Goal: Information Seeking & Learning: Ask a question

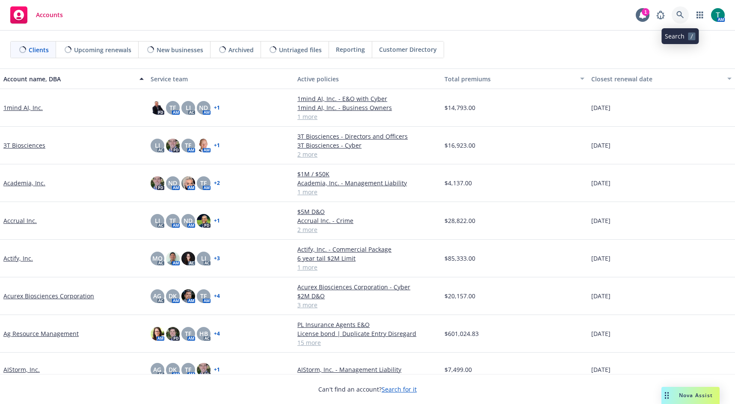
click at [685, 14] on link at bounding box center [680, 14] width 17 height 17
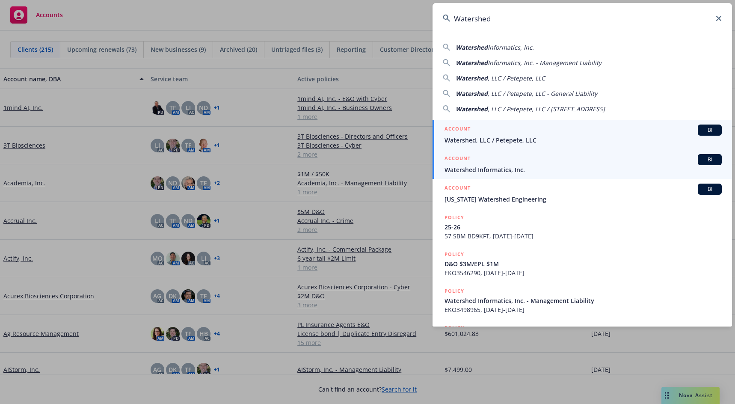
type input "Watershed"
click at [701, 159] on span "BI" at bounding box center [709, 160] width 17 height 8
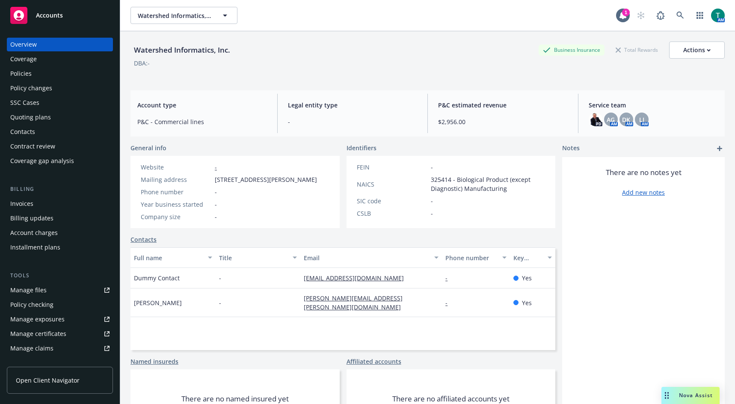
click at [43, 294] on div "Manage files" at bounding box center [28, 290] width 36 height 14
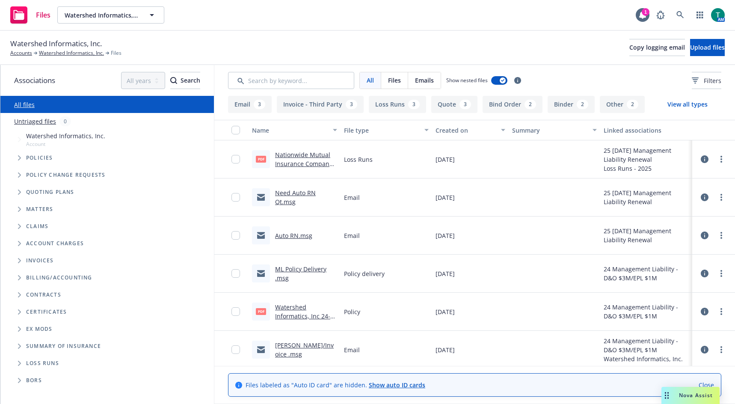
click at [294, 192] on link "Need Auto RN Qt.msg" at bounding box center [295, 197] width 41 height 17
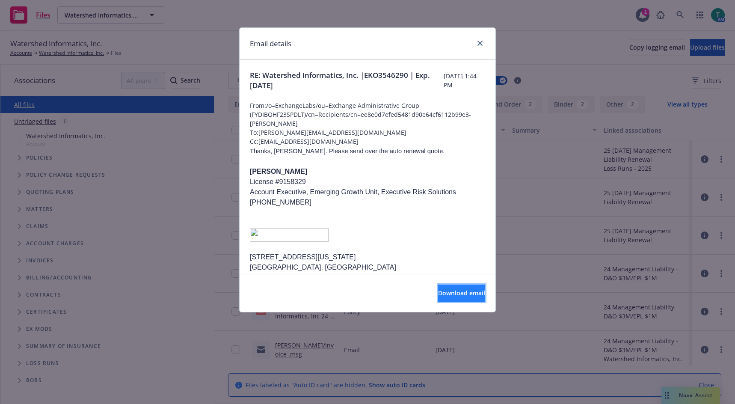
click at [461, 295] on span "Download email" at bounding box center [461, 293] width 47 height 8
drag, startPoint x: 478, startPoint y: 44, endPoint x: 472, endPoint y: 58, distance: 14.9
click at [478, 44] on icon "close" at bounding box center [479, 43] width 5 height 5
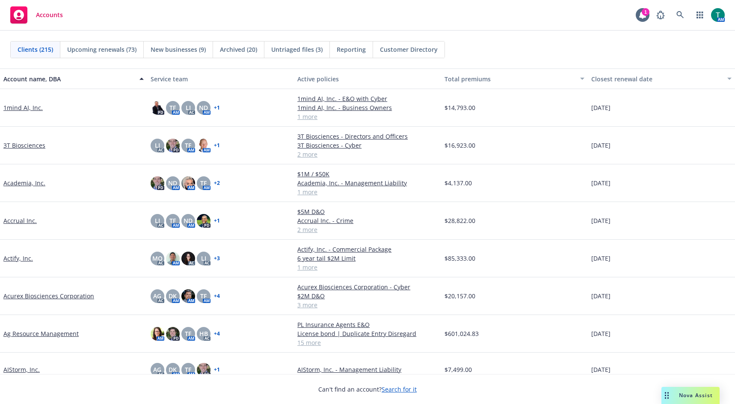
click at [25, 106] on link "1mind AI, Inc." at bounding box center [22, 107] width 39 height 9
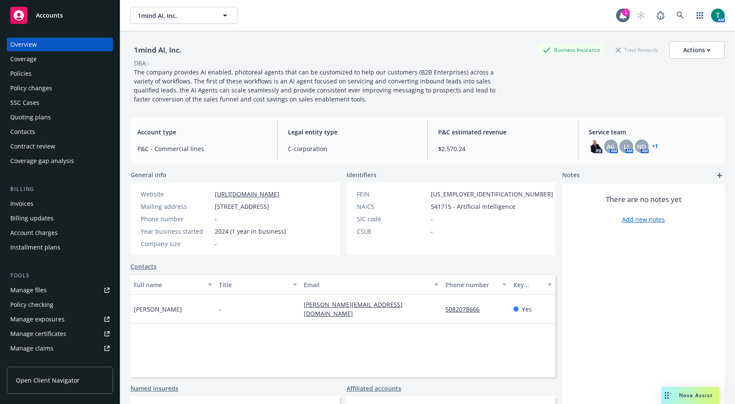
click at [689, 394] on span "Nova Assist" at bounding box center [696, 394] width 34 height 7
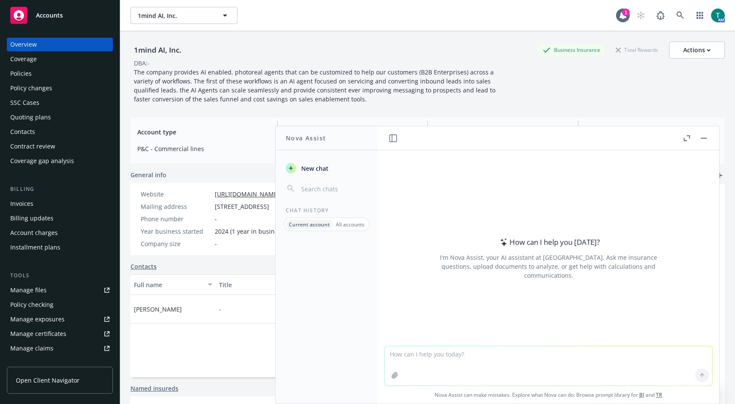
click at [412, 358] on textarea at bounding box center [549, 365] width 328 height 39
type textarea "what is a reverse mortgage"
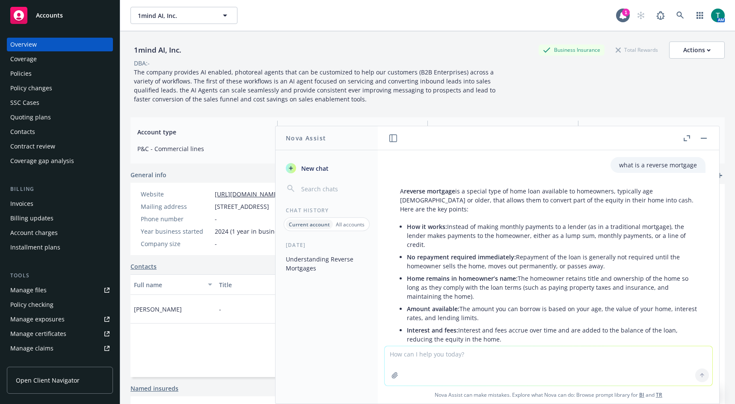
click at [416, 359] on textarea at bounding box center [549, 365] width 328 height 39
type textarea "what is fica score"
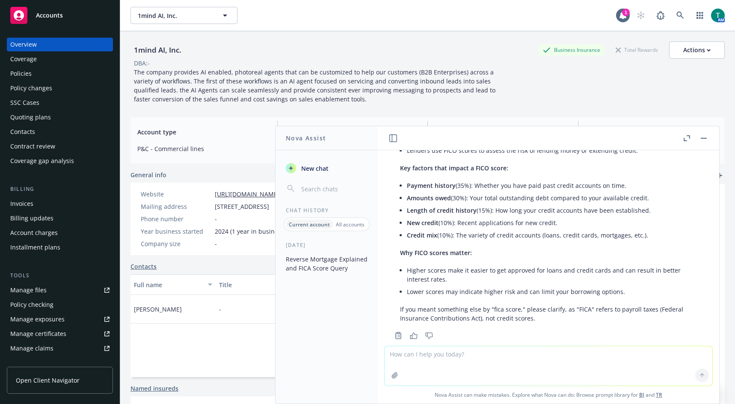
scroll to position [423, 0]
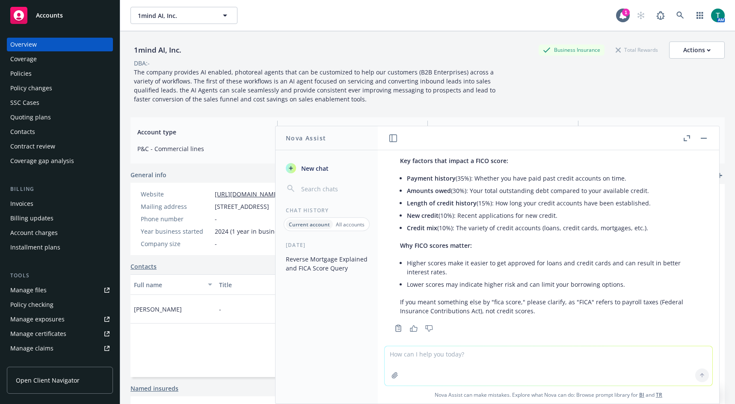
click at [443, 357] on textarea at bounding box center [549, 365] width 328 height 39
type textarea "Did Unison have a claim in Washington"
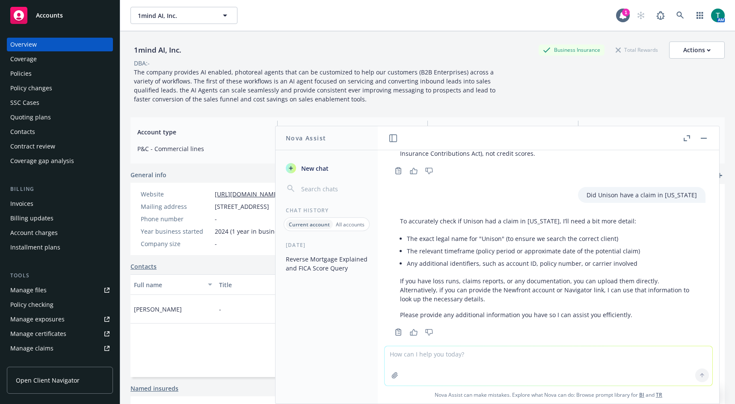
scroll to position [584, 0]
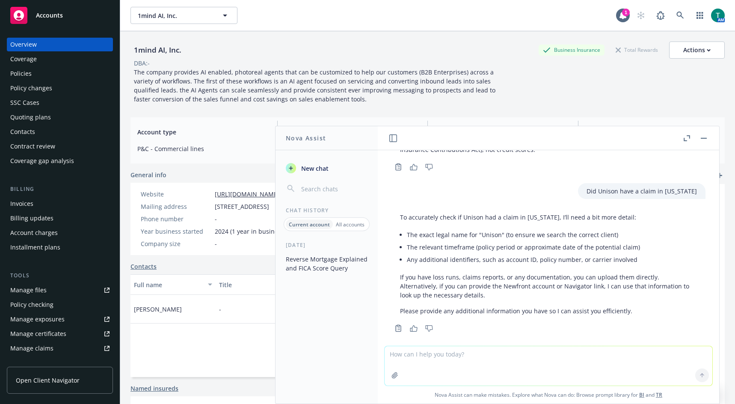
click at [705, 142] on button "button" at bounding box center [704, 138] width 10 height 10
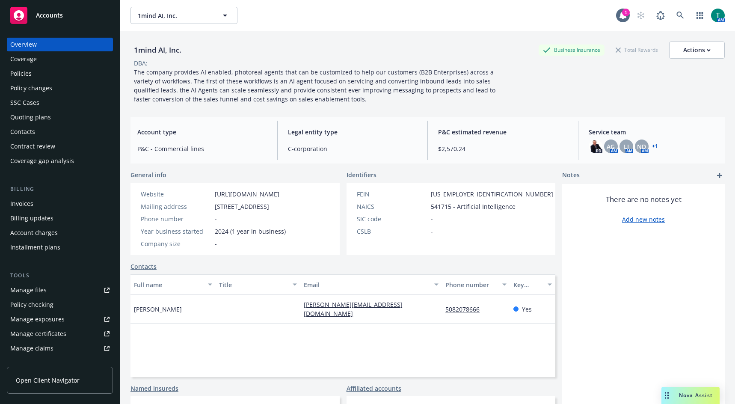
click at [678, 396] on div "Nova Assist" at bounding box center [695, 394] width 47 height 7
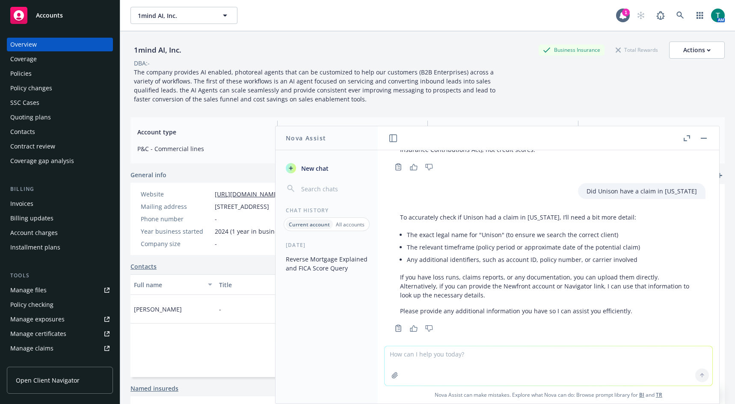
click at [495, 359] on textarea at bounding box center [549, 365] width 328 height 39
type textarea "e"
type textarea "what date is Q4 2026"
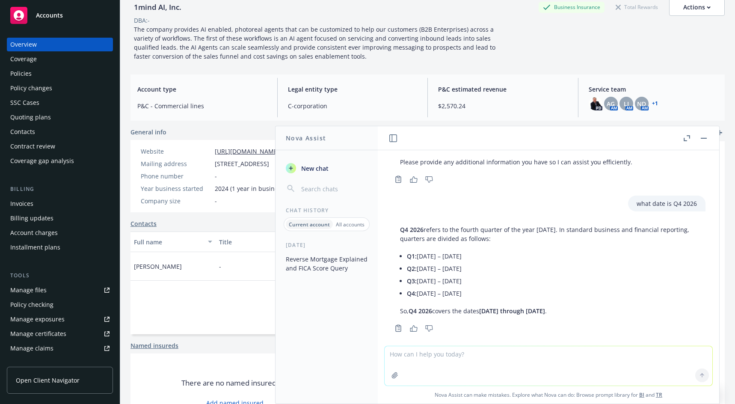
scroll to position [0, 0]
